Goal: Task Accomplishment & Management: Use online tool/utility

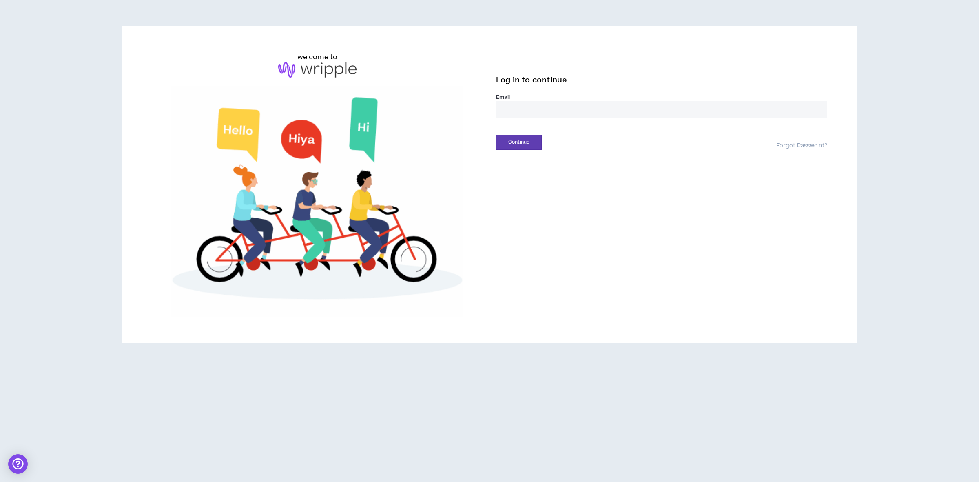
click at [518, 107] on input "email" at bounding box center [661, 110] width 331 height 18
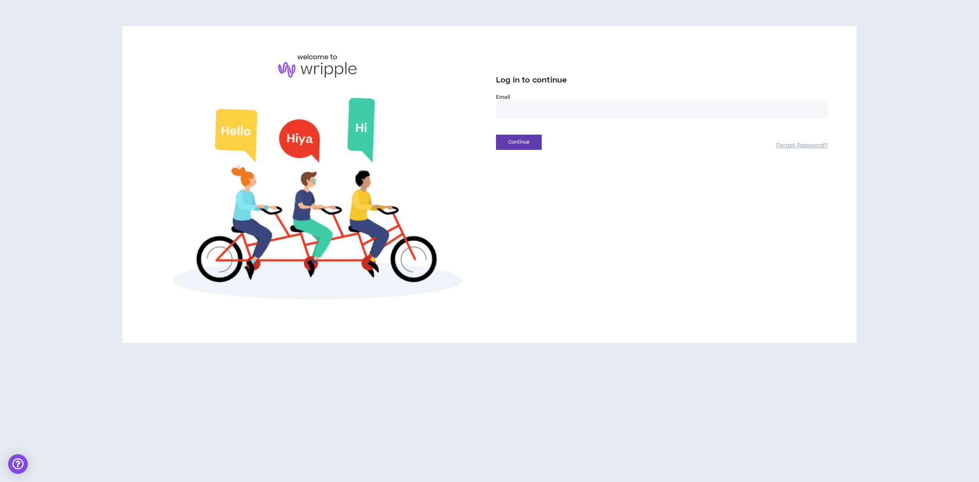
type input "**********"
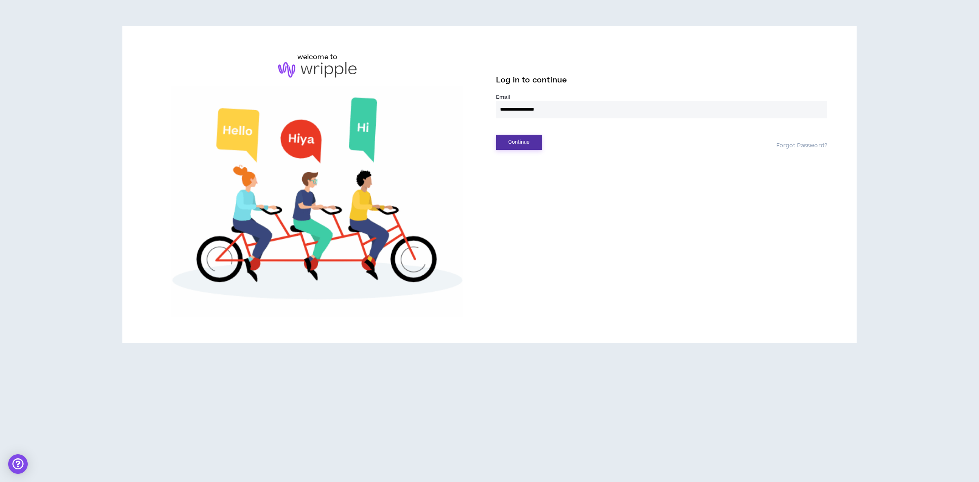
click at [523, 143] on button "Continue" at bounding box center [519, 142] width 46 height 15
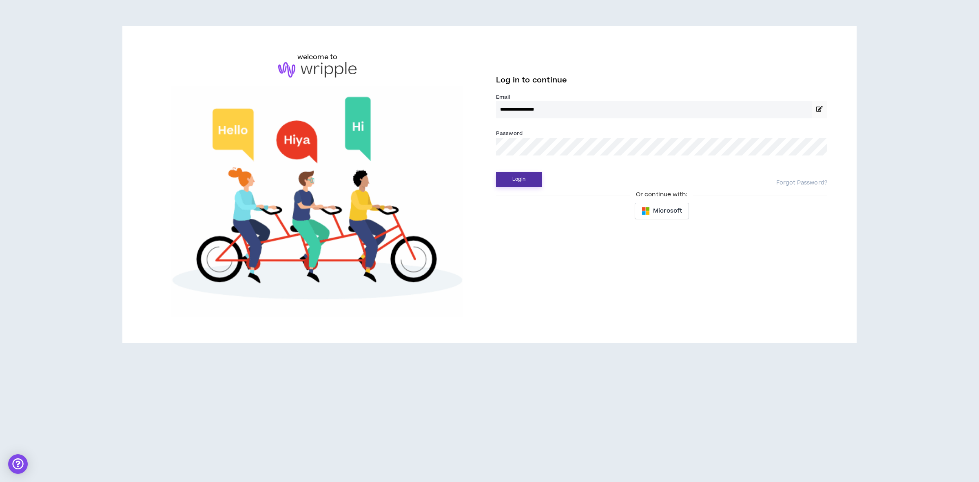
click at [529, 177] on button "Login" at bounding box center [519, 179] width 46 height 15
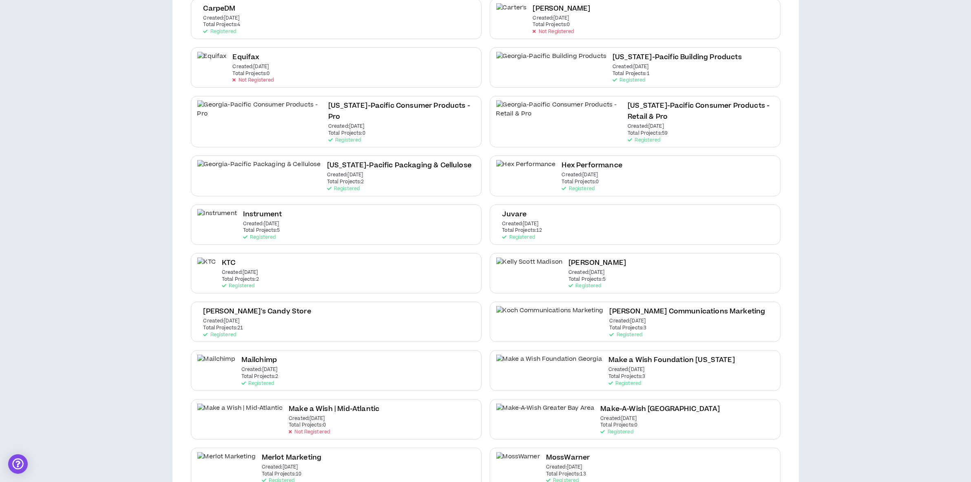
scroll to position [510, 0]
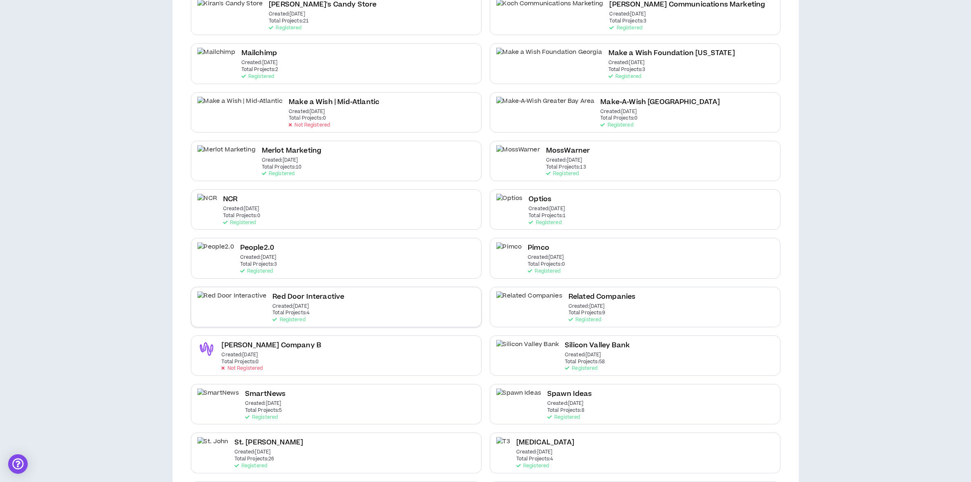
click at [309, 301] on div "Red Door Interactive Created: [DATE] Total Projects: 4 Registered" at bounding box center [336, 307] width 291 height 40
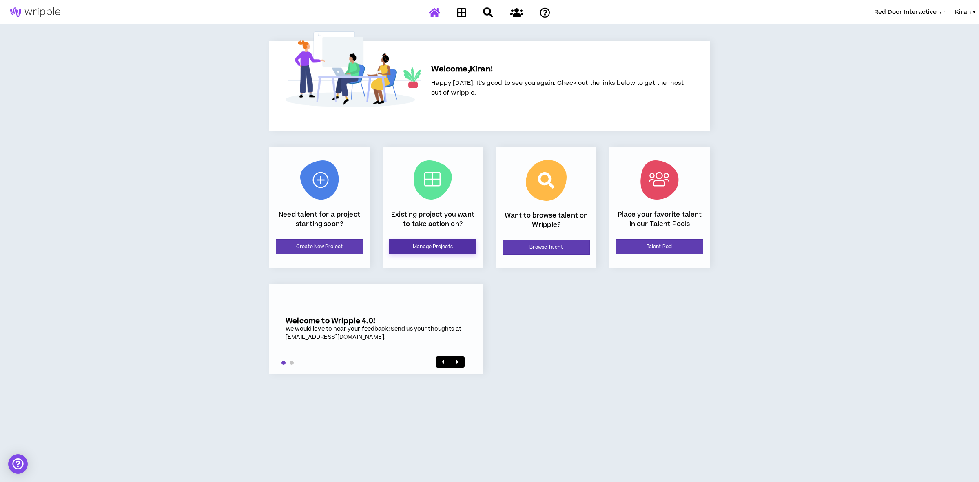
click at [407, 243] on link "Manage Projects" at bounding box center [432, 246] width 87 height 15
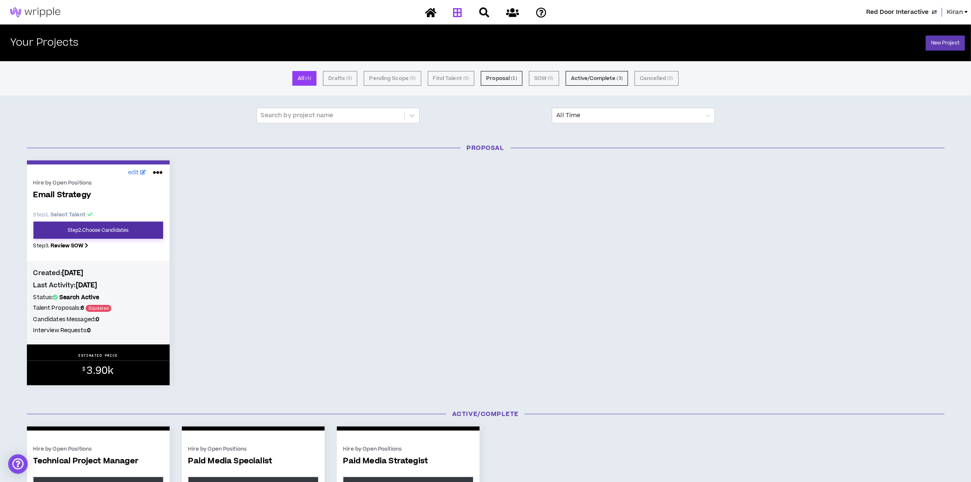
click at [128, 227] on link "Step 2 . Choose Candidates" at bounding box center [98, 229] width 130 height 17
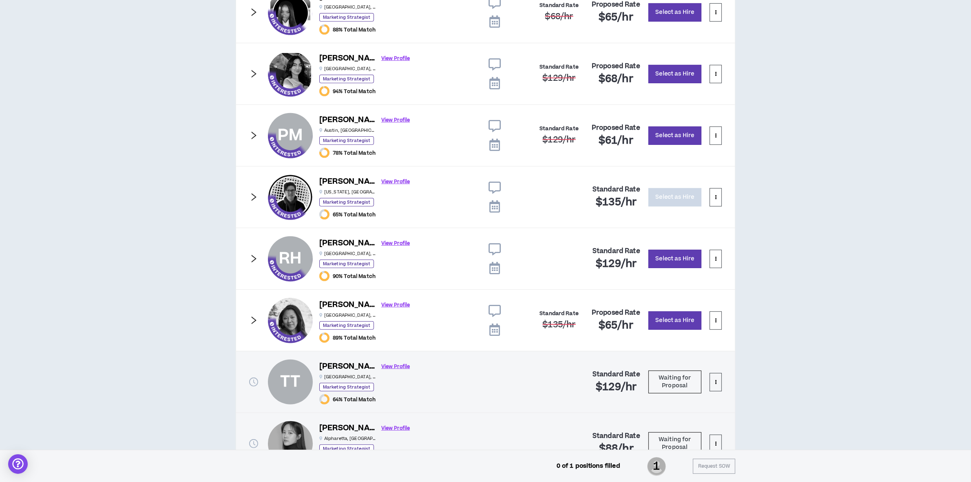
scroll to position [416, 0]
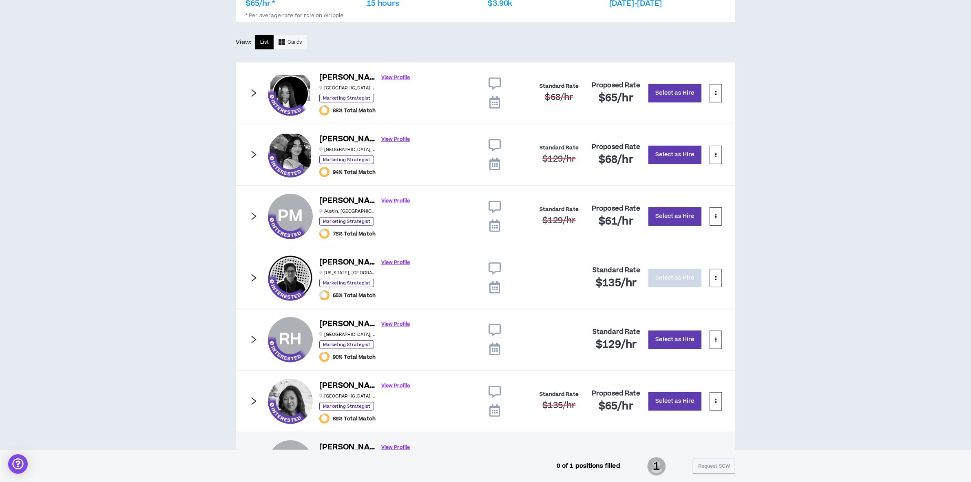
click at [255, 217] on icon "right" at bounding box center [254, 216] width 5 height 8
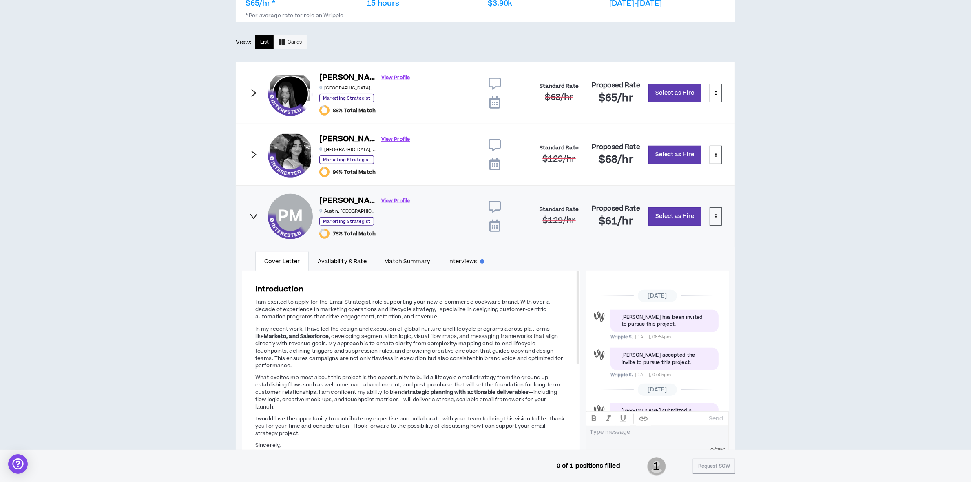
scroll to position [74, 0]
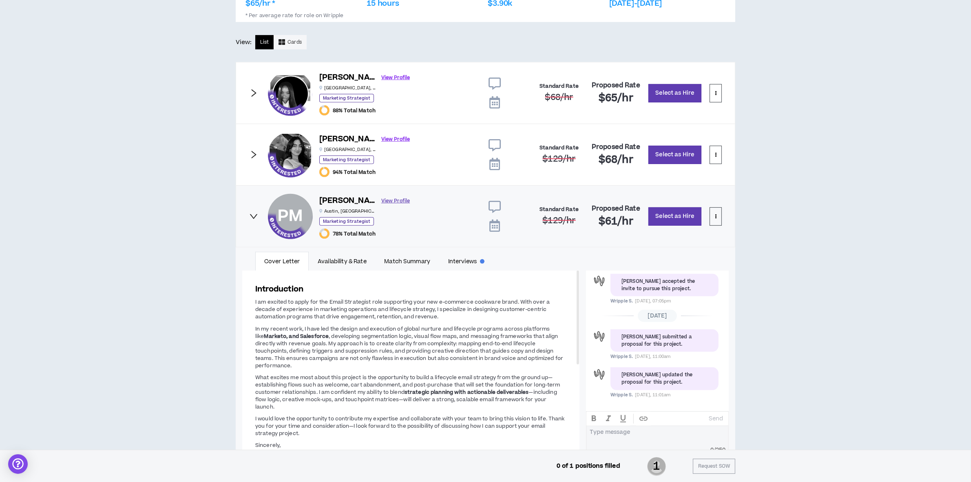
click at [381, 202] on link "View Profile" at bounding box center [395, 201] width 29 height 14
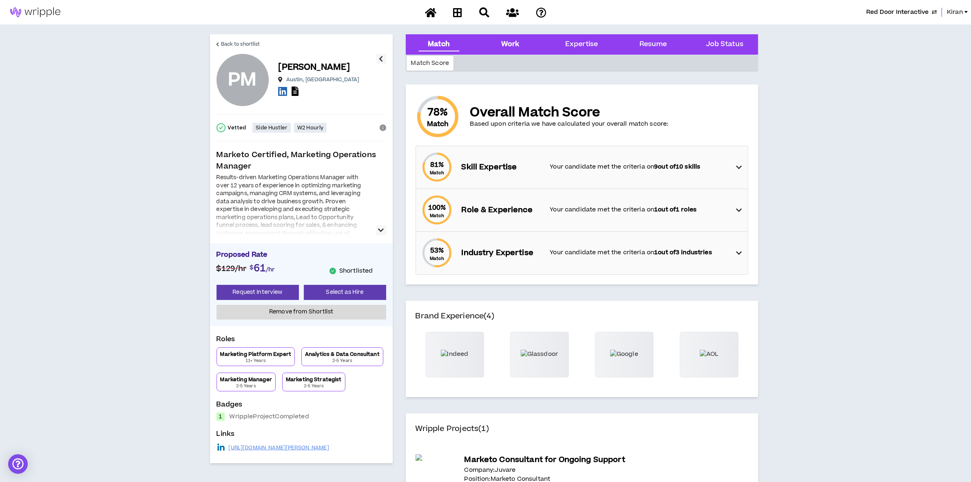
click at [514, 39] on div "Work" at bounding box center [510, 44] width 18 height 11
click at [506, 50] on div "Work" at bounding box center [510, 44] width 58 height 20
click at [504, 41] on div "Work" at bounding box center [510, 44] width 18 height 11
click at [506, 40] on div "Work" at bounding box center [510, 44] width 18 height 11
click at [505, 41] on div "Work" at bounding box center [510, 44] width 18 height 11
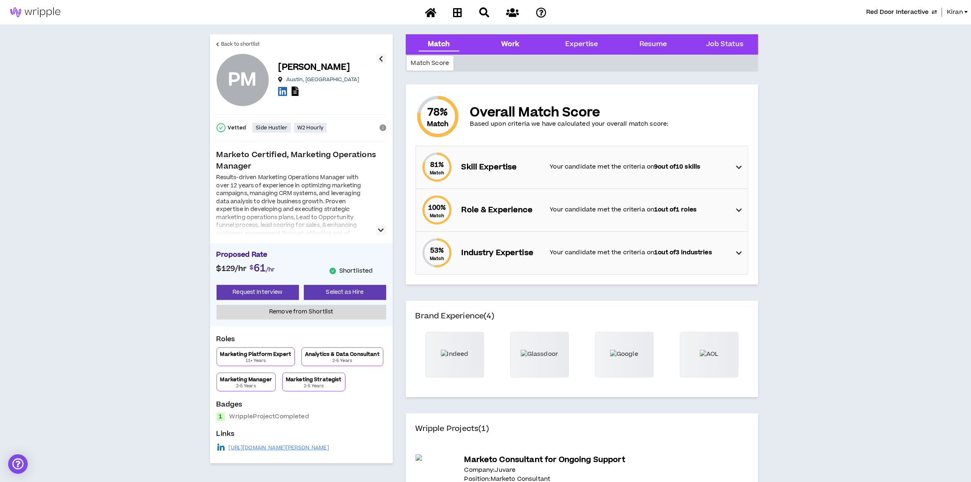
click at [519, 53] on div "Work" at bounding box center [510, 44] width 58 height 20
click at [505, 40] on div "Work" at bounding box center [510, 44] width 18 height 11
click at [218, 41] on link "Back to shortlist" at bounding box center [239, 44] width 44 height 20
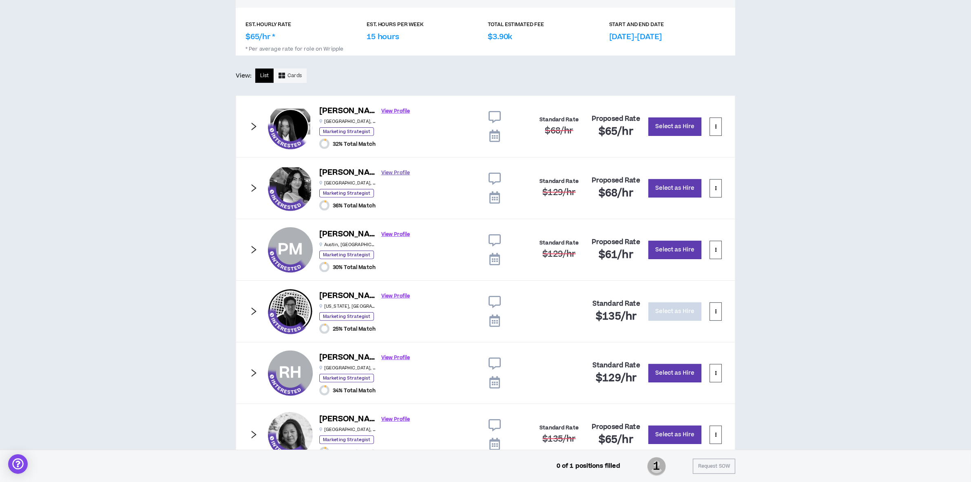
scroll to position [416, 0]
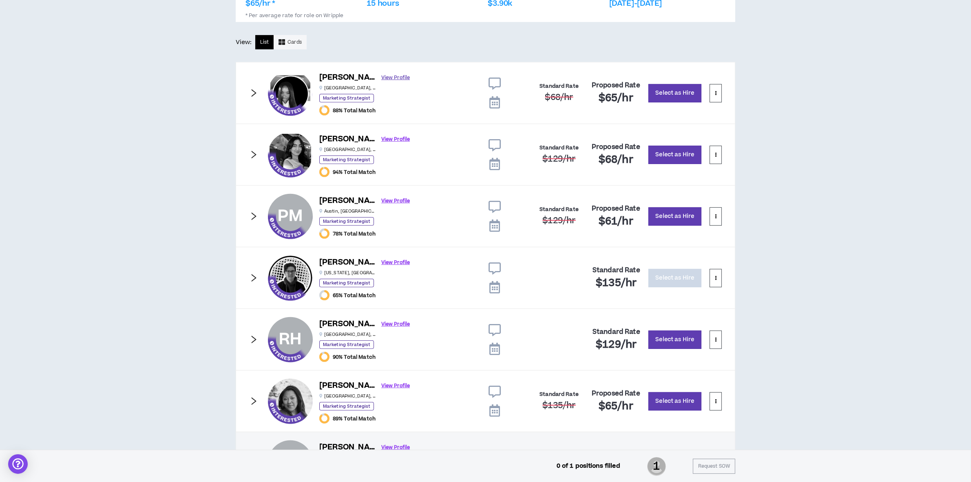
click at [383, 75] on link "View Profile" at bounding box center [395, 78] width 29 height 14
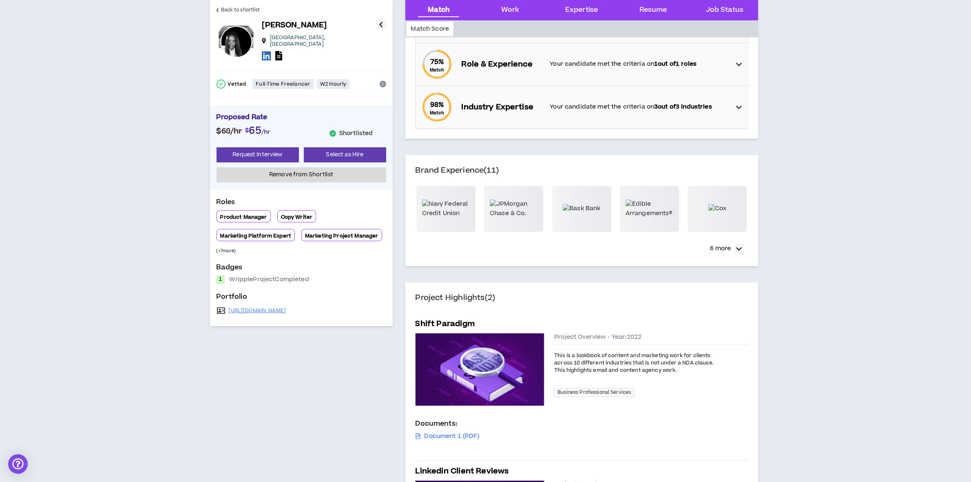
scroll to position [204, 0]
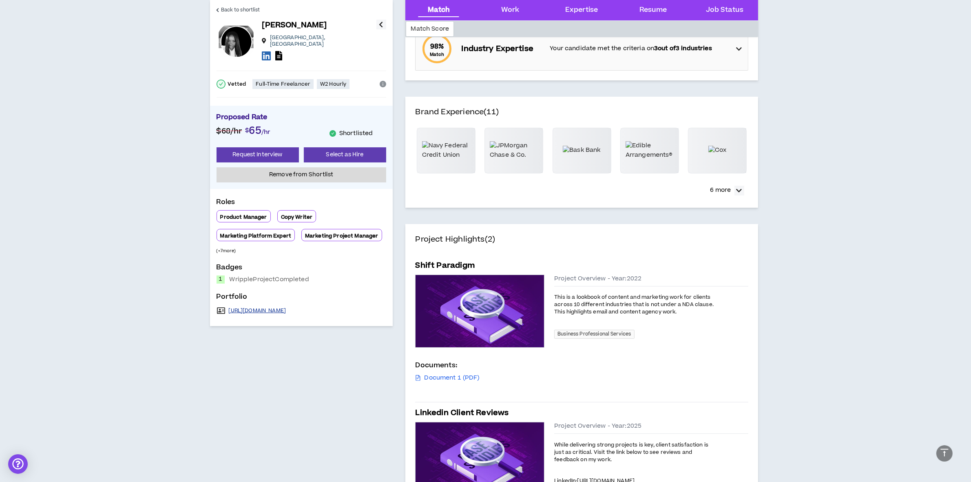
click at [286, 308] on link "[URL][DOMAIN_NAME]" at bounding box center [258, 310] width 58 height 7
click at [221, 7] on link "Back to shortlist" at bounding box center [239, 10] width 44 height 20
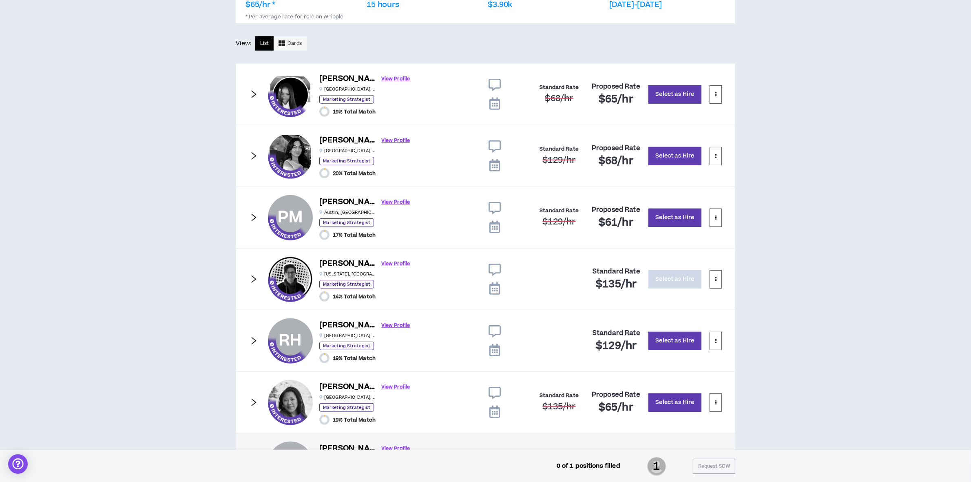
scroll to position [416, 0]
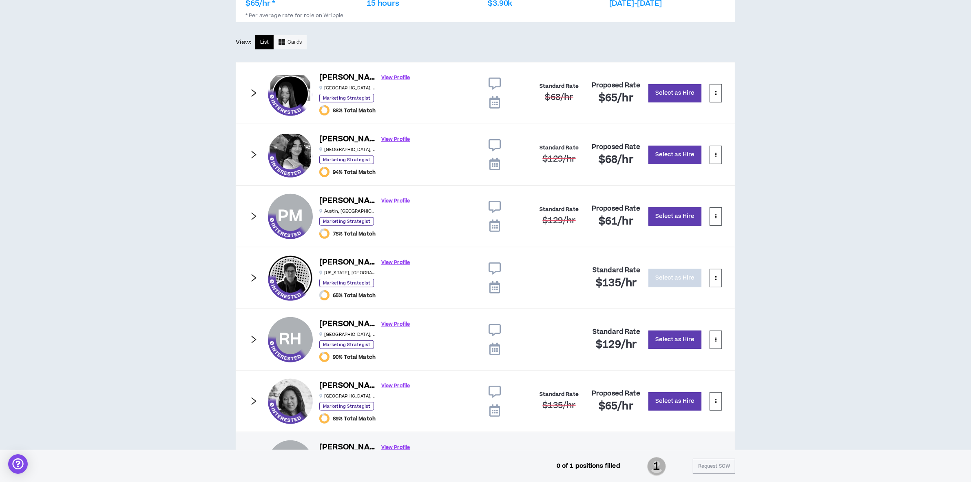
click at [253, 155] on icon "right" at bounding box center [253, 154] width 9 height 9
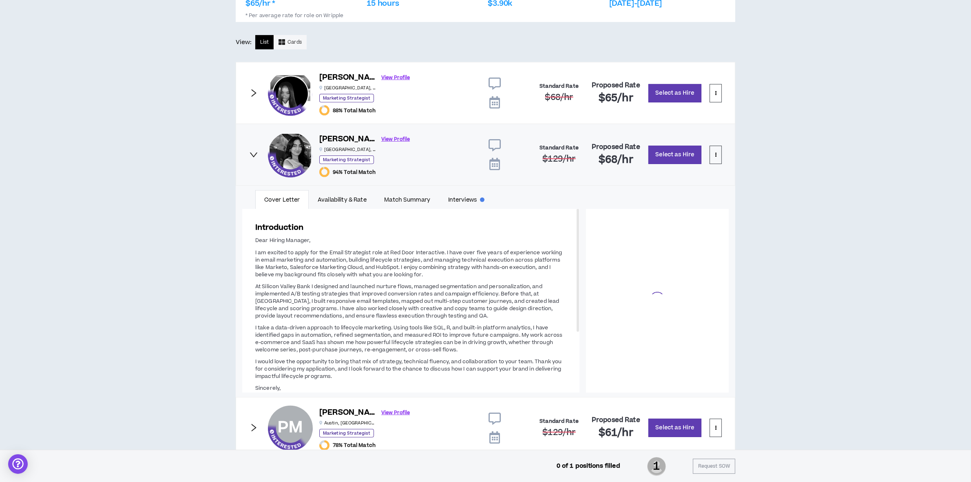
scroll to position [74, 0]
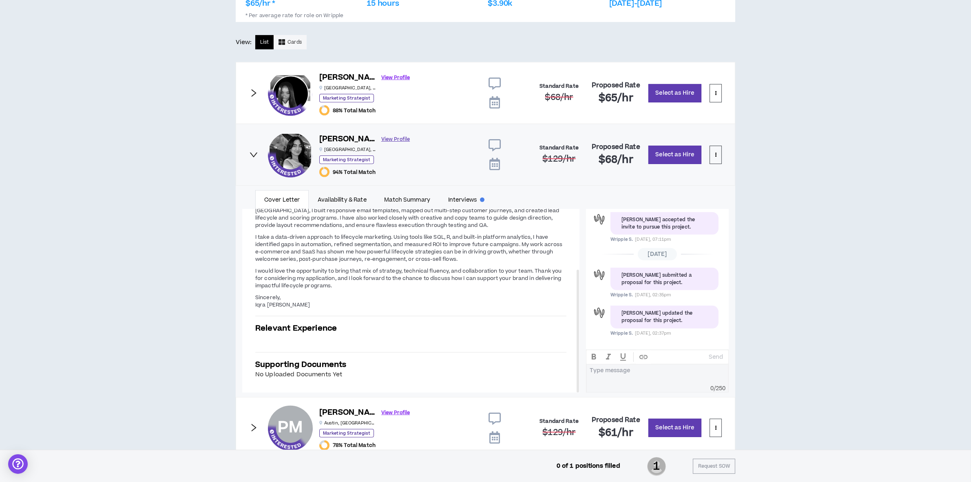
click at [381, 141] on link "View Profile" at bounding box center [395, 139] width 29 height 14
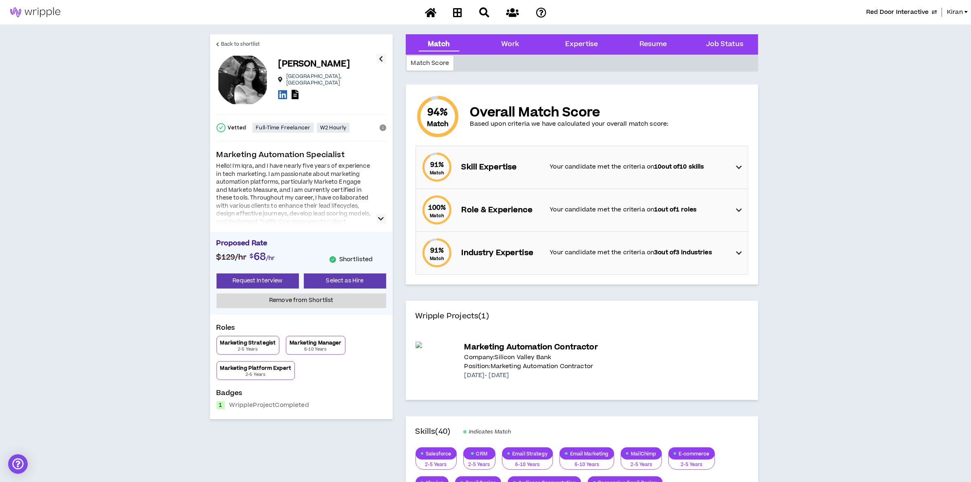
click at [381, 213] on div "Hello! I'm Iqra, and I have nearly five years of experience in tech marketing. …" at bounding box center [302, 192] width 170 height 61
click at [379, 217] on icon "button" at bounding box center [382, 219] width 6 height 10
click at [506, 43] on div "Work" at bounding box center [510, 44] width 18 height 11
click at [516, 38] on div "Work" at bounding box center [510, 44] width 58 height 20
click at [959, 8] on span "Kiran" at bounding box center [955, 12] width 16 height 9
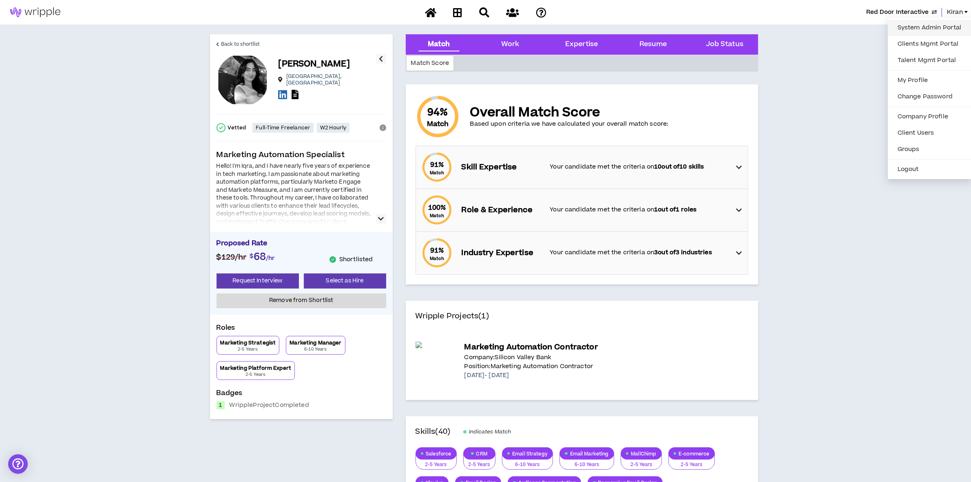
click at [927, 26] on link "System Admin Portal" at bounding box center [930, 28] width 74 height 12
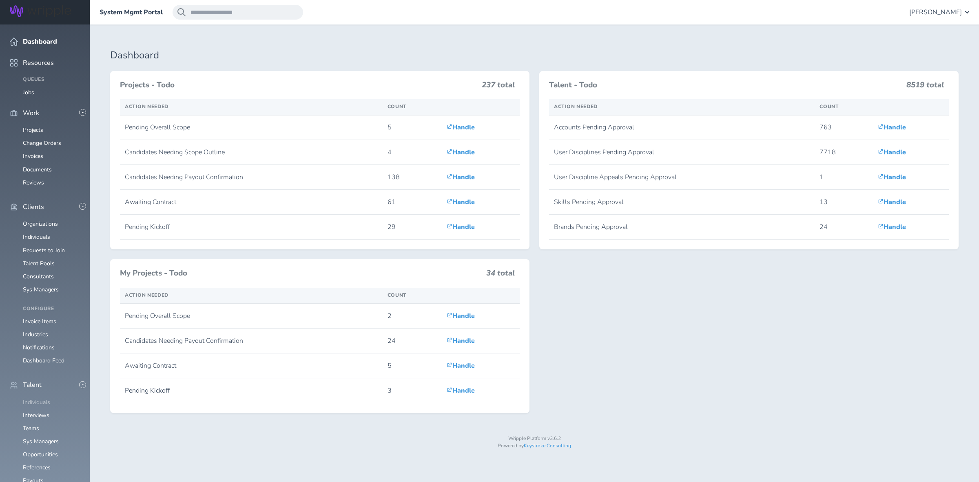
click at [30, 398] on link "Individuals" at bounding box center [36, 402] width 27 height 8
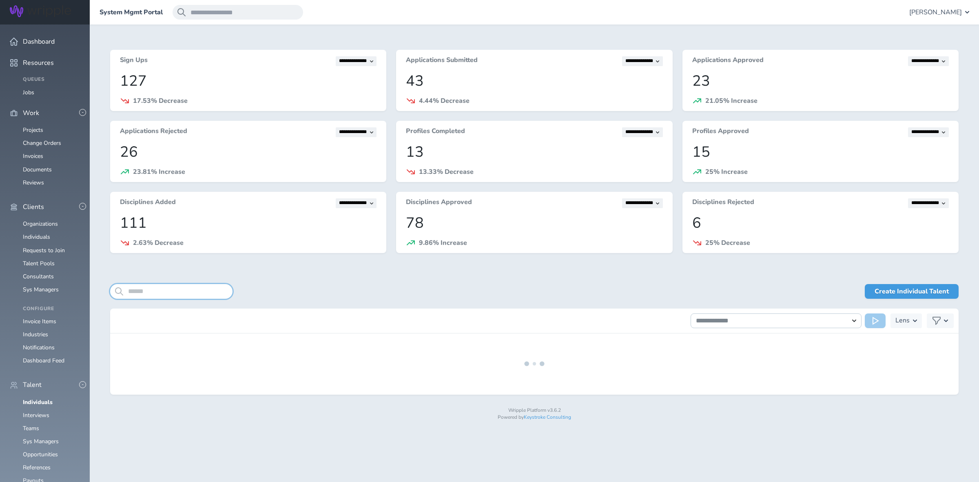
click at [180, 290] on input "search" at bounding box center [171, 291] width 122 height 15
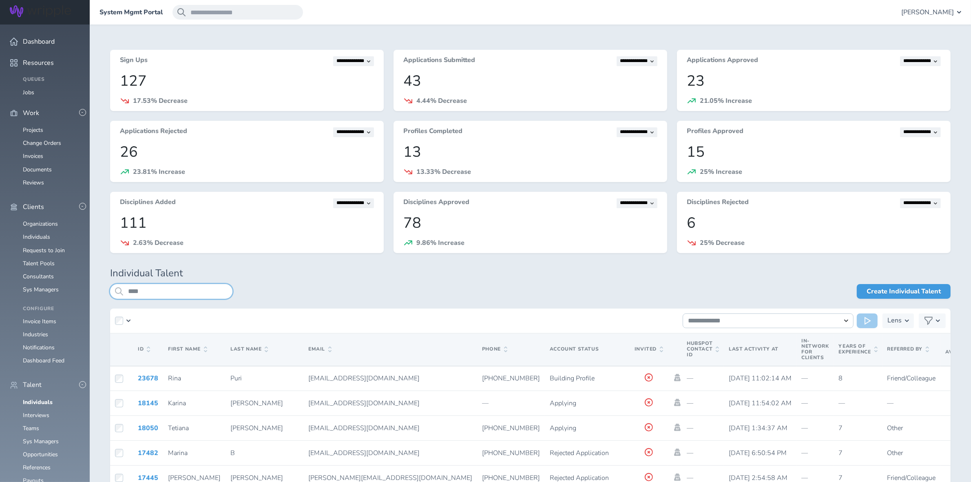
type input "****"
